Goal: Navigation & Orientation: Find specific page/section

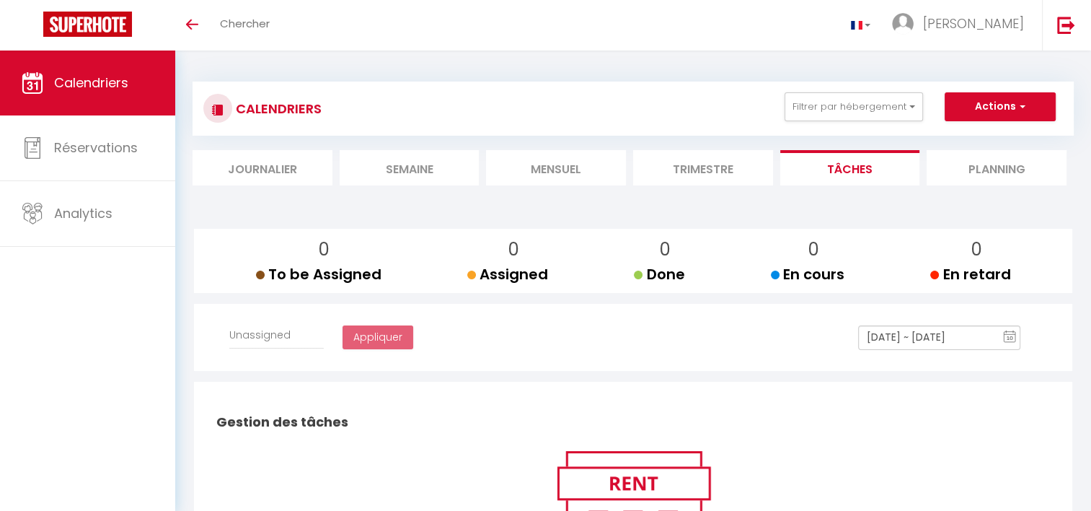
select select
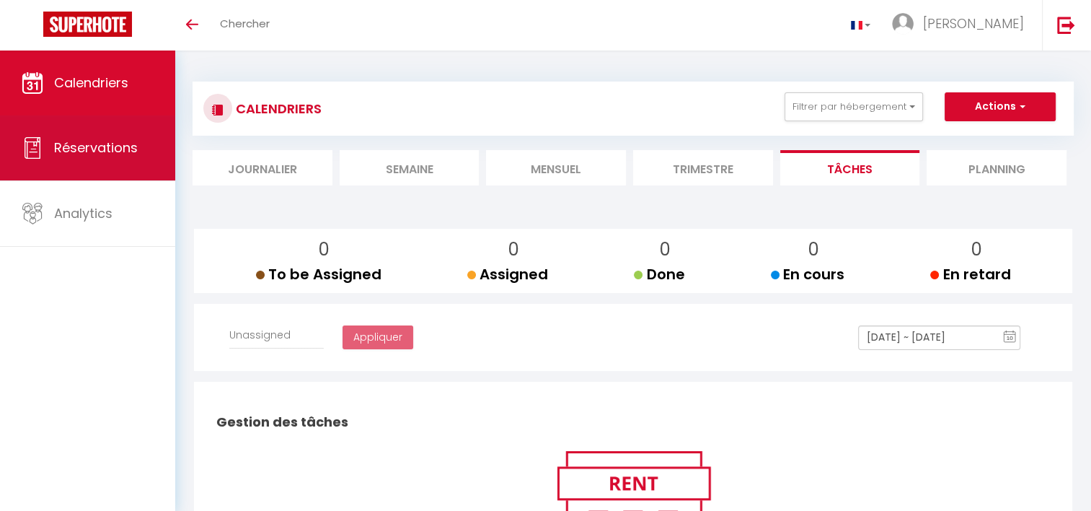
click at [144, 153] on link "Réservations" at bounding box center [87, 147] width 175 height 65
select select "not_cancelled"
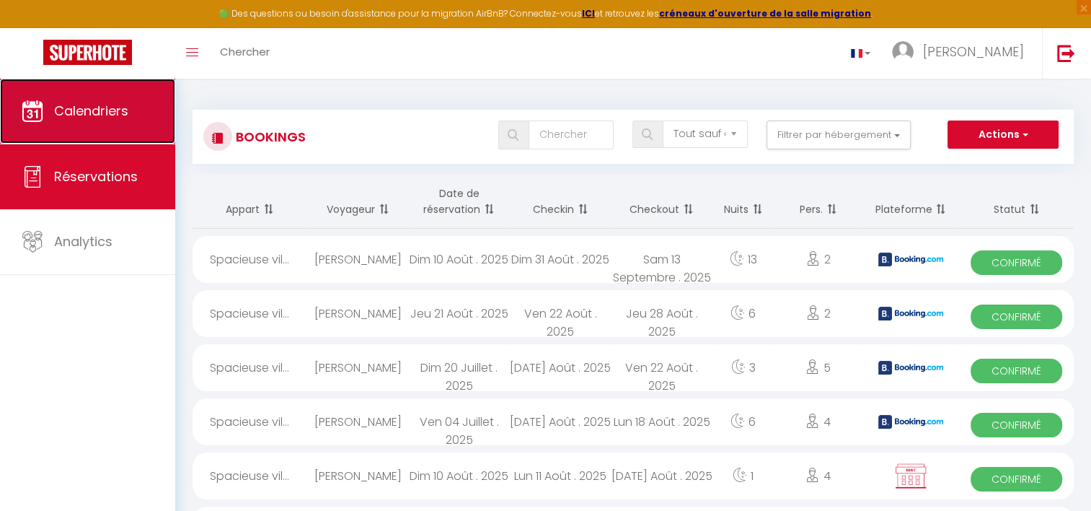
click at [128, 121] on link "Calendriers" at bounding box center [87, 111] width 175 height 65
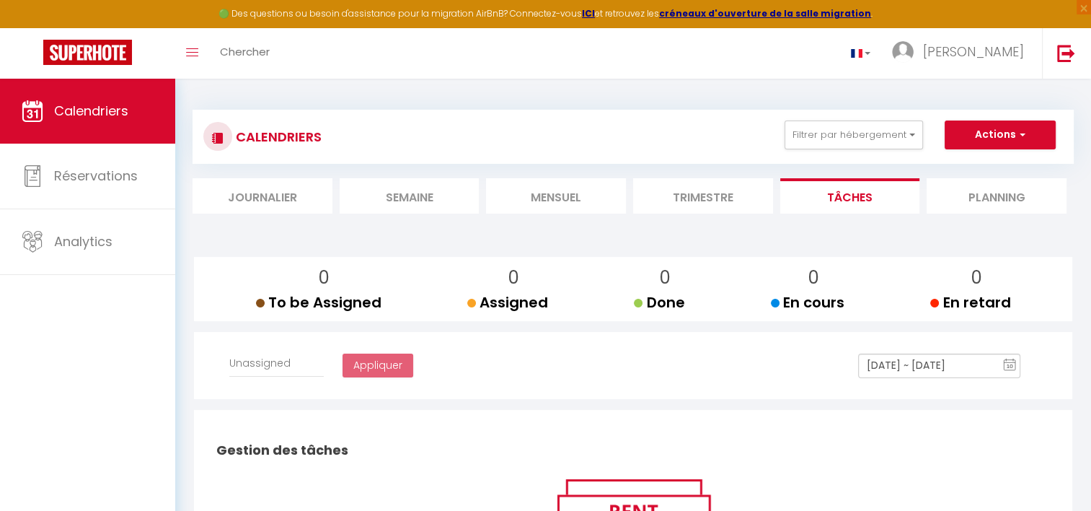
select select
click at [580, 199] on li "Mensuel" at bounding box center [556, 195] width 140 height 35
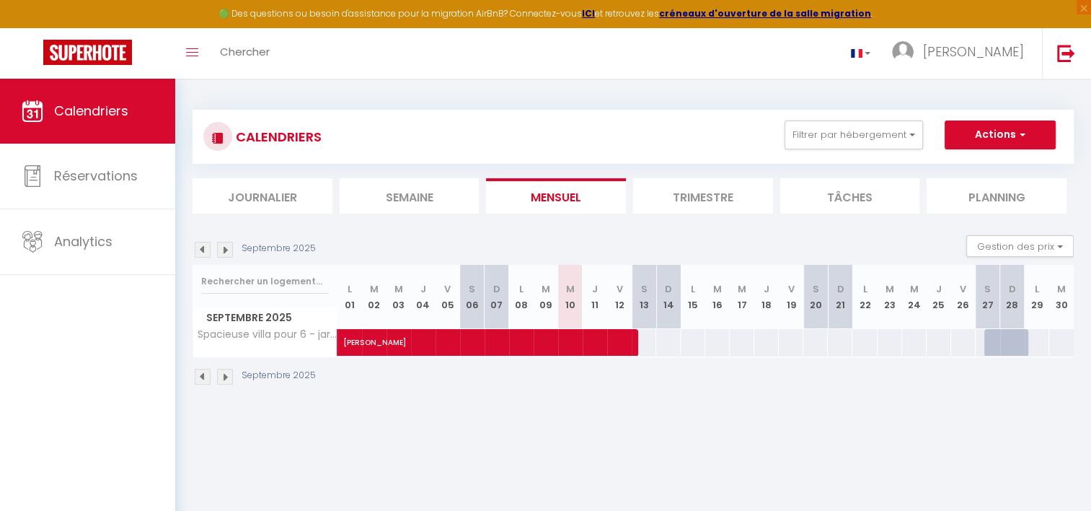
click at [226, 374] on img at bounding box center [225, 377] width 16 height 16
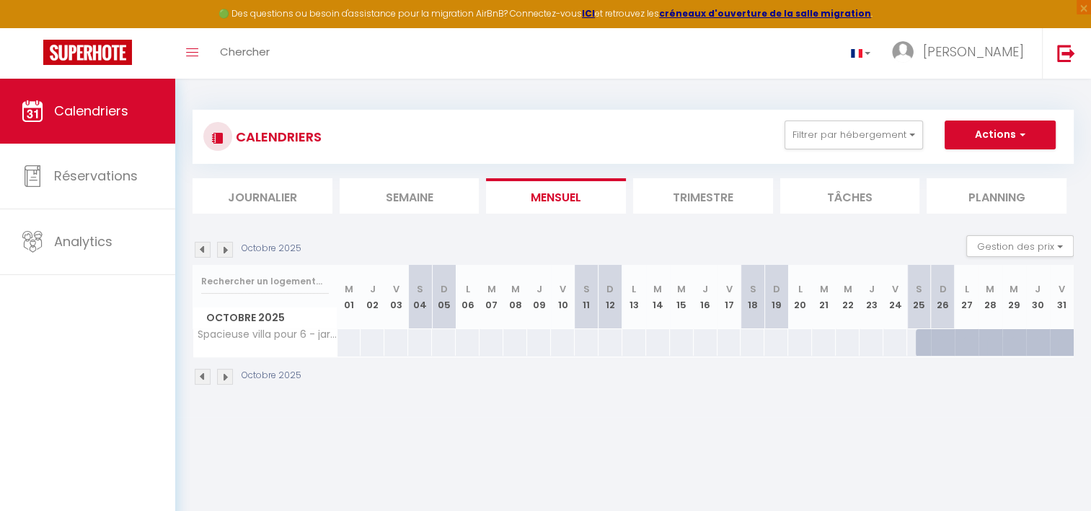
click at [226, 374] on img at bounding box center [225, 377] width 16 height 16
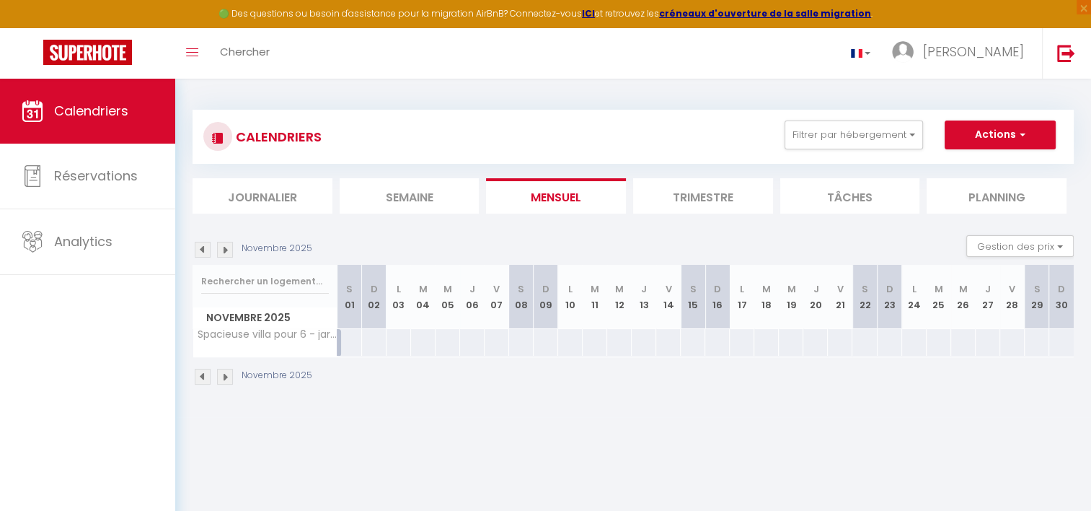
click at [204, 374] on img at bounding box center [203, 377] width 16 height 16
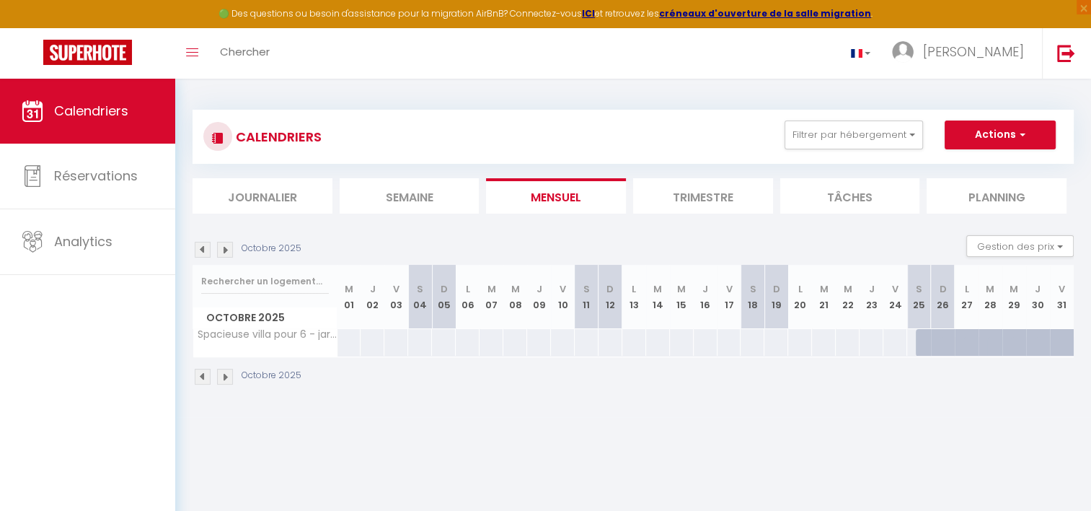
click at [204, 374] on img at bounding box center [203, 377] width 16 height 16
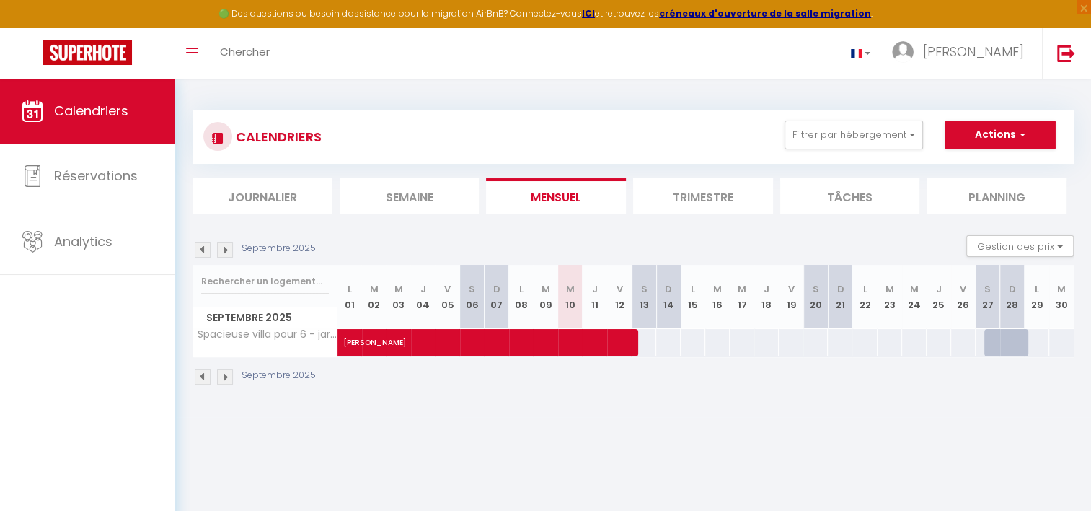
click at [672, 196] on li "Trimestre" at bounding box center [703, 195] width 140 height 35
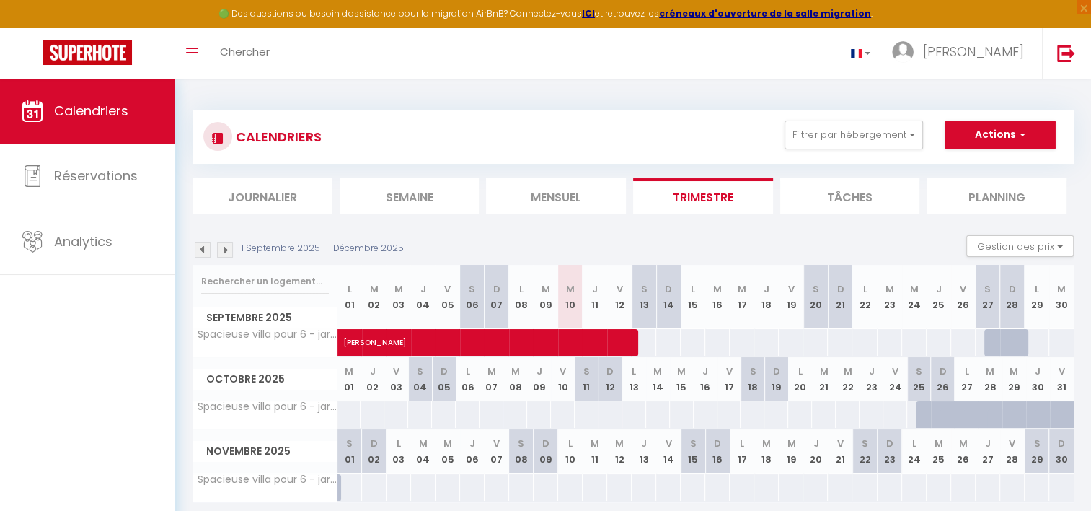
click at [203, 254] on img at bounding box center [203, 250] width 16 height 16
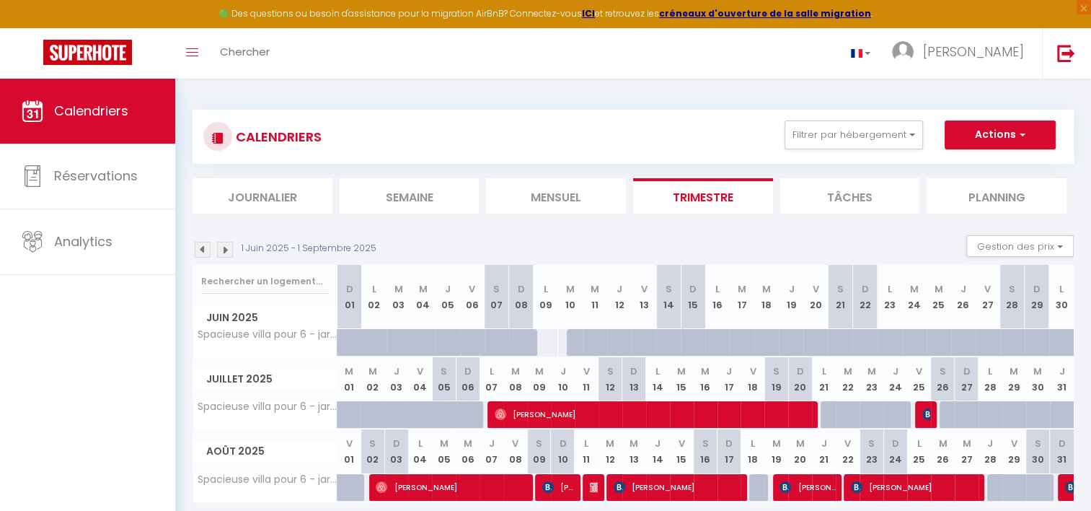
scroll to position [78, 0]
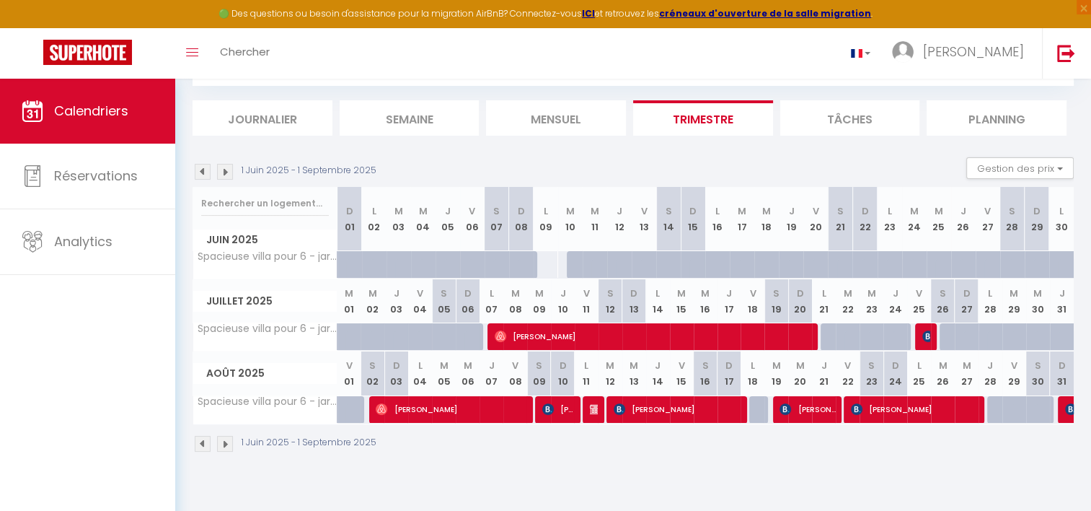
drag, startPoint x: 925, startPoint y: 387, endPoint x: 874, endPoint y: 389, distance: 50.5
click at [874, 389] on tr "Août 2025 V 01 S 02 D 03 L 04 M 05 M 06 J 07 V 08 S 09 D 10 L 11 M 12 M 13 J 14…" at bounding box center [633, 373] width 881 height 44
drag, startPoint x: 874, startPoint y: 389, endPoint x: 859, endPoint y: 465, distance: 77.2
click at [859, 465] on div "CALENDRIERS Filtrer par hébergement Tous Spacieuse villa pour 6 - jardin, calme…" at bounding box center [633, 242] width 916 height 483
click at [226, 170] on img at bounding box center [225, 172] width 16 height 16
